Goal: Information Seeking & Learning: Learn about a topic

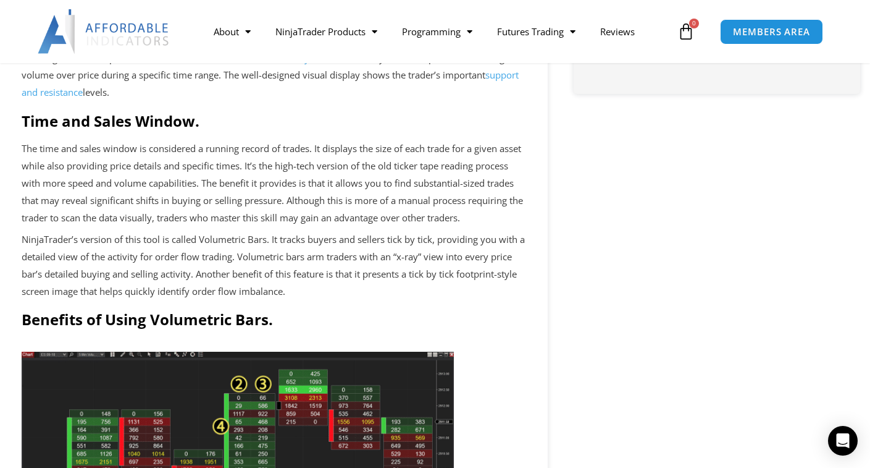
scroll to position [803, 0]
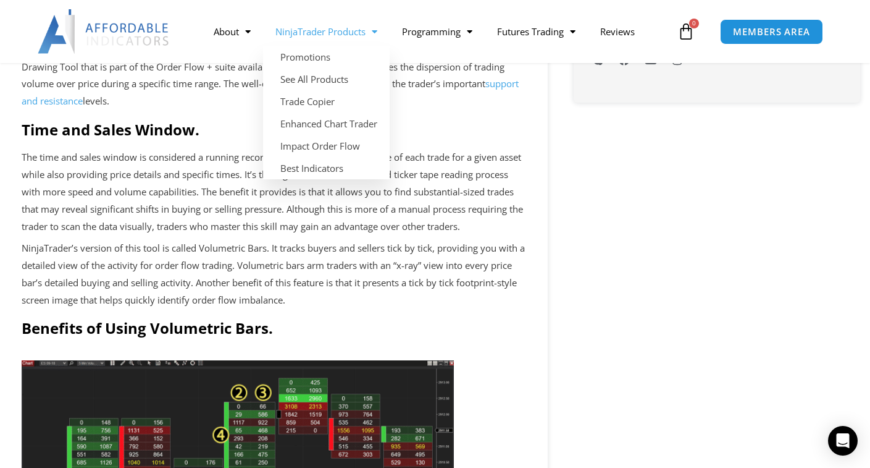
click at [377, 33] on span "Menu" at bounding box center [372, 32] width 12 height 22
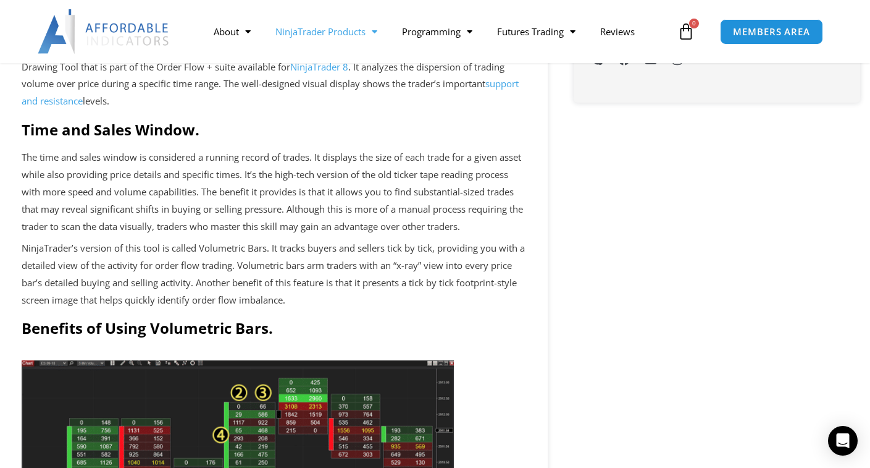
click at [377, 34] on span "Menu" at bounding box center [372, 32] width 12 height 22
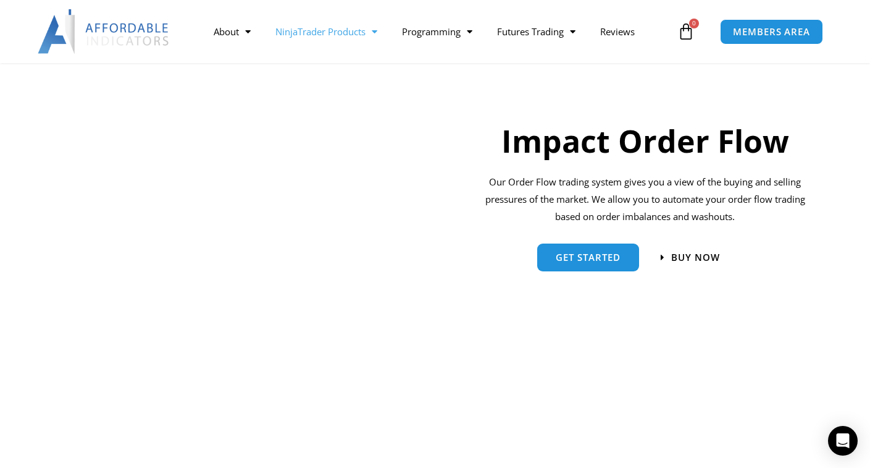
scroll to position [926, 0]
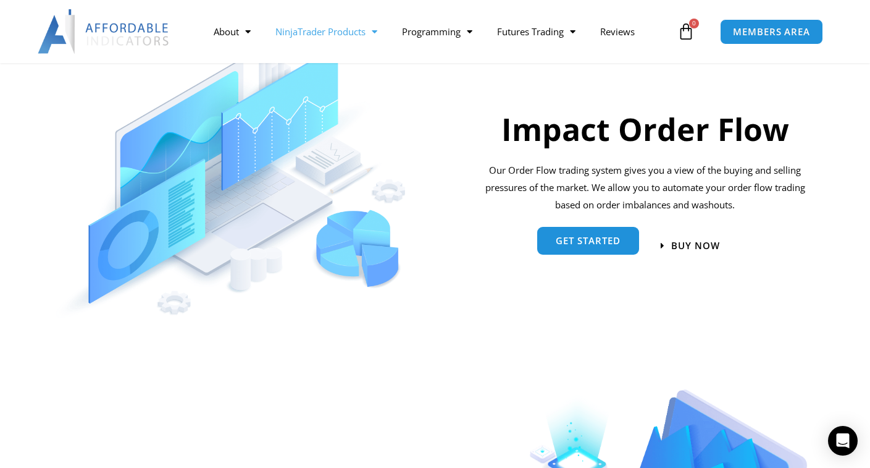
click at [564, 237] on span "Get started" at bounding box center [588, 240] width 65 height 9
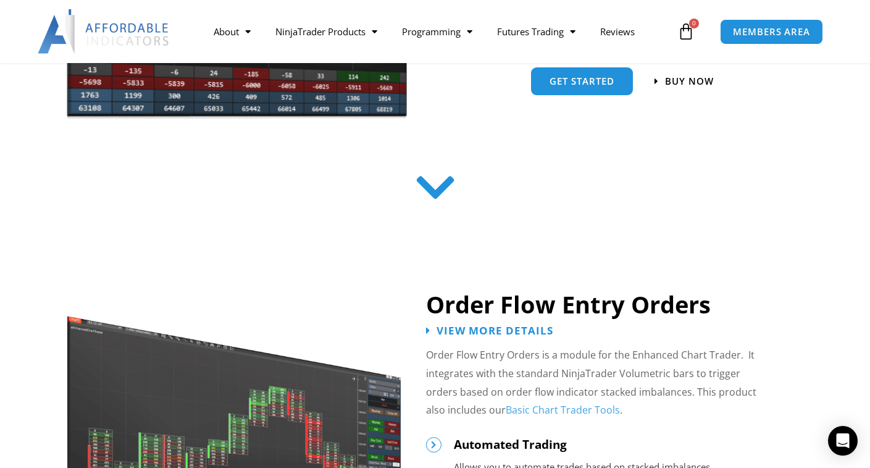
scroll to position [432, 0]
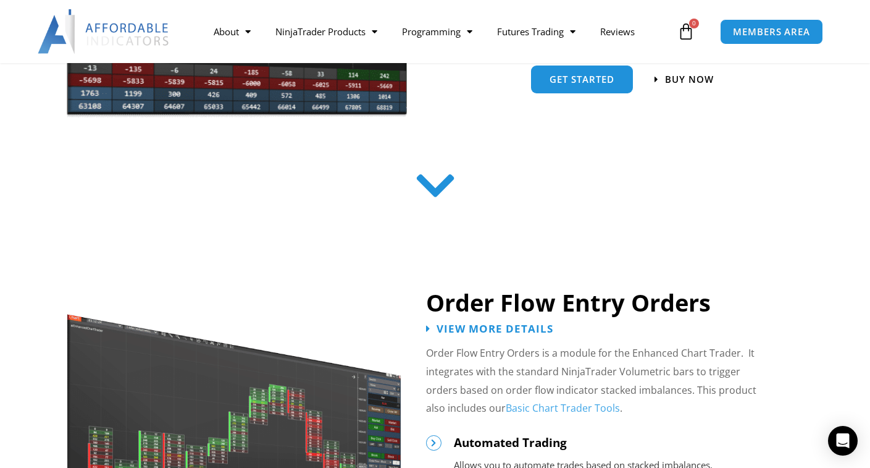
click at [440, 182] on icon at bounding box center [435, 186] width 44 height 44
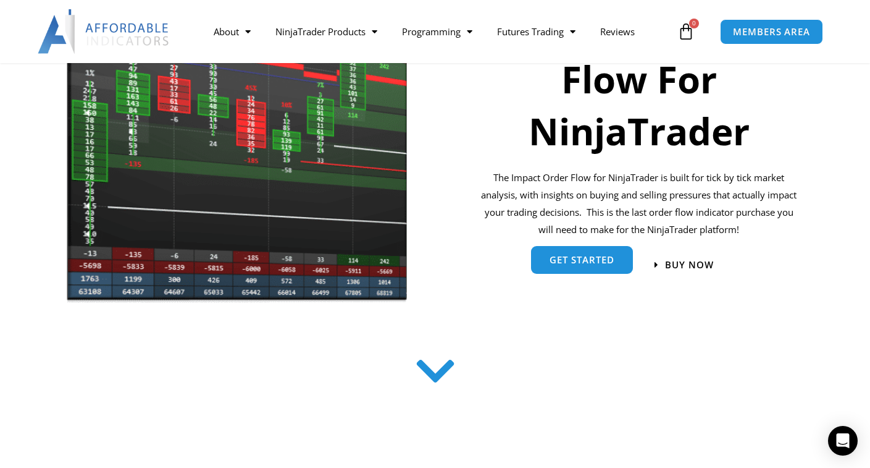
click at [573, 264] on span "get started" at bounding box center [582, 259] width 65 height 9
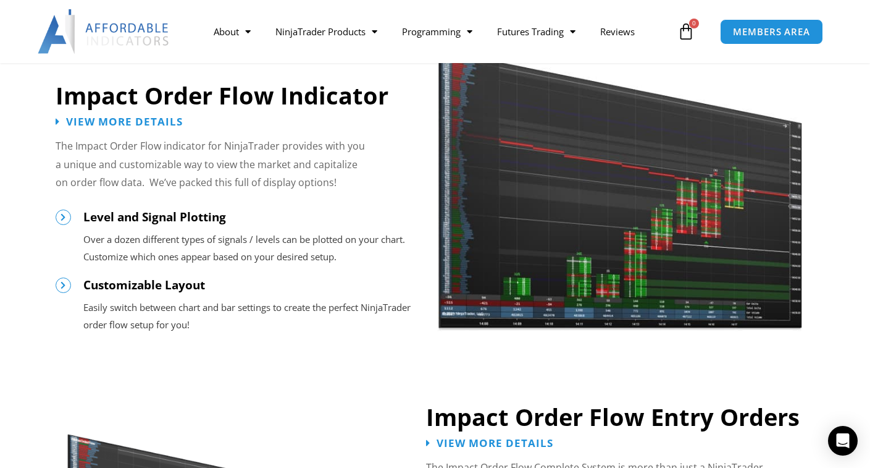
scroll to position [1028, 0]
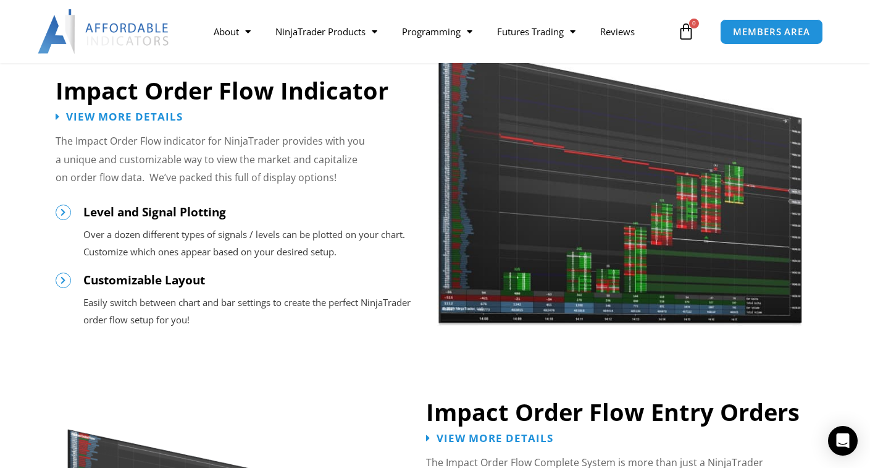
click at [553, 209] on img at bounding box center [620, 169] width 366 height 314
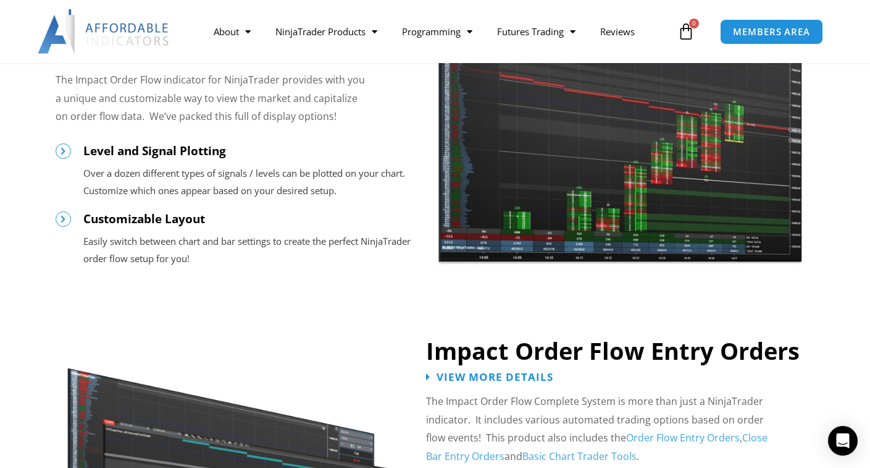
scroll to position [1214, 0]
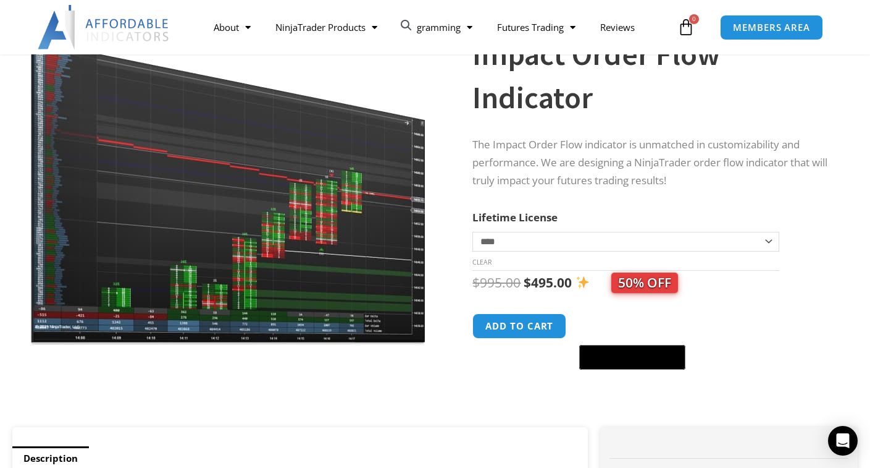
scroll to position [124, 0]
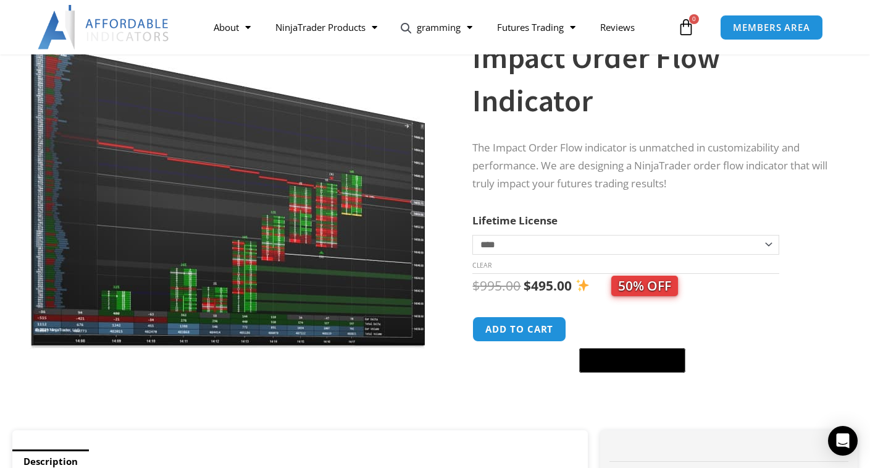
click at [282, 173] on img at bounding box center [228, 179] width 397 height 342
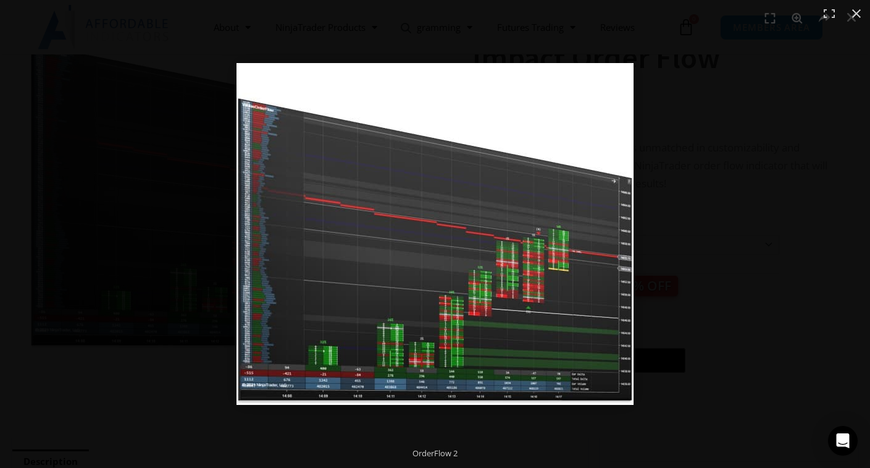
click at [859, 14] on button "Close (Esc)" at bounding box center [856, 13] width 27 height 27
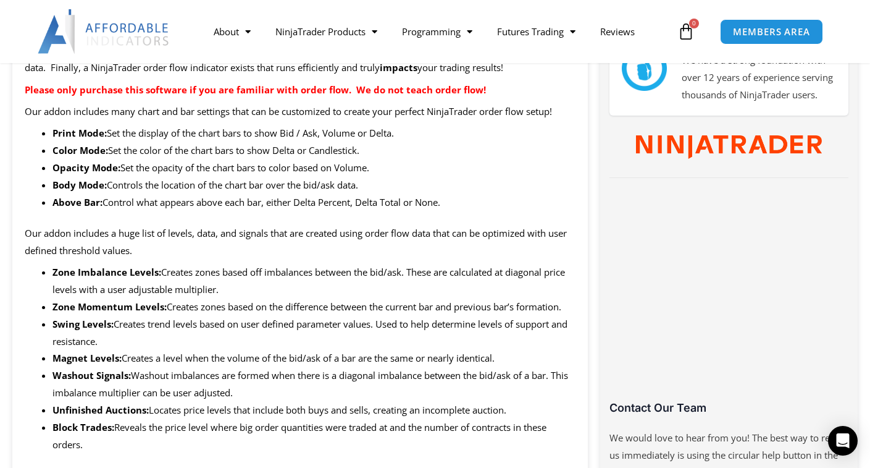
scroll to position [432, 0]
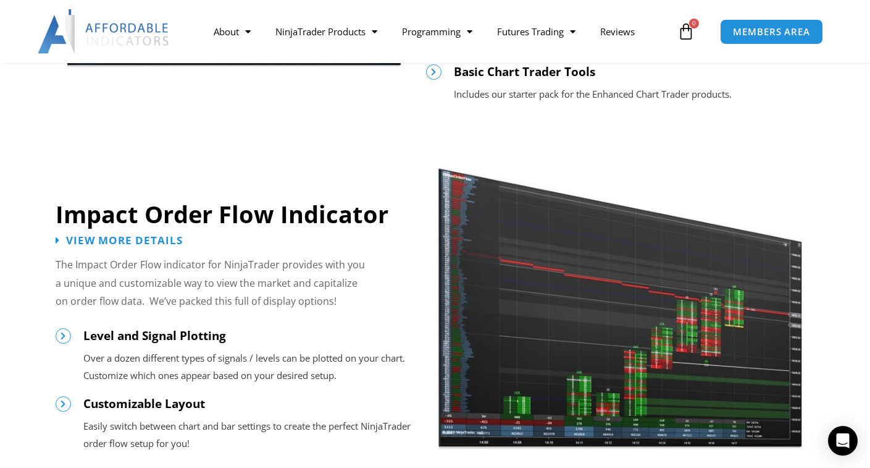
scroll to position [658, 0]
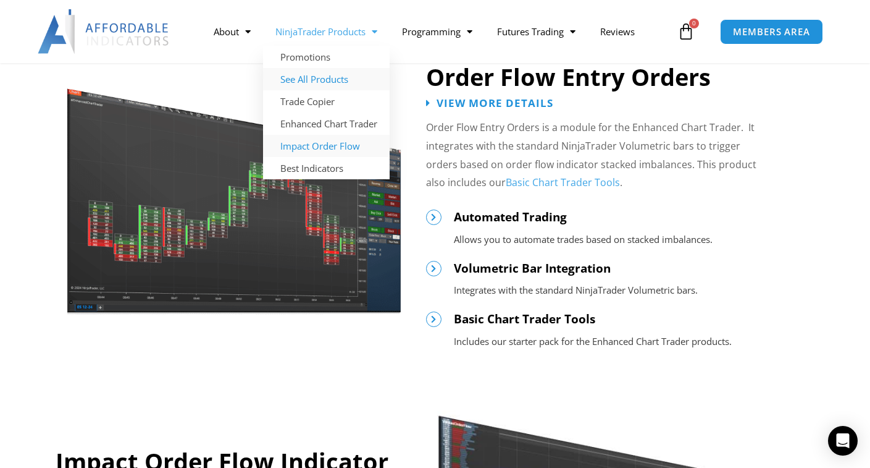
click at [325, 81] on link "See All Products" at bounding box center [326, 79] width 127 height 22
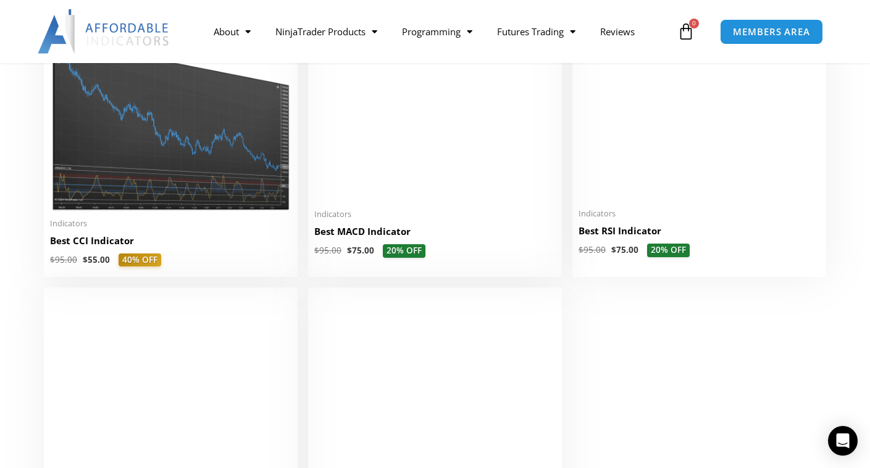
scroll to position [2471, 0]
